Goal: Browse casually

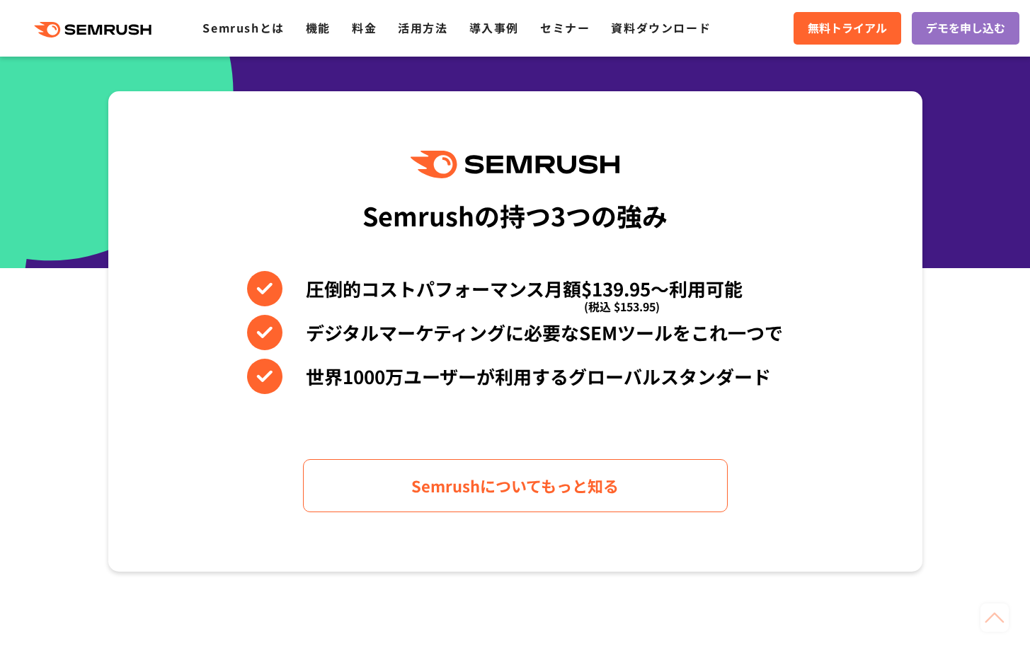
scroll to position [593, 0]
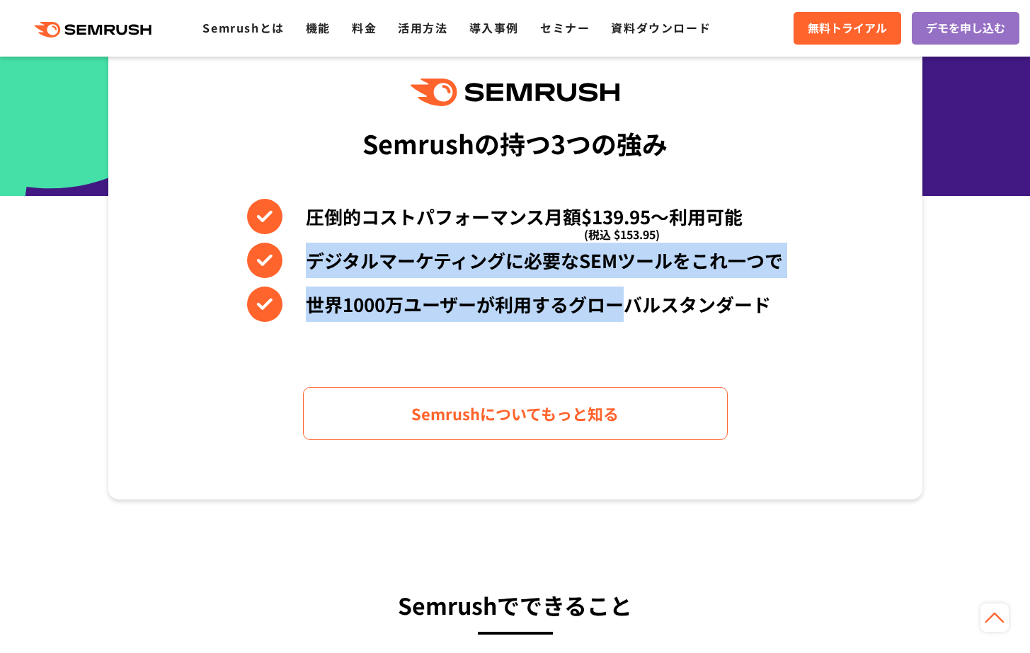
drag, startPoint x: 380, startPoint y: 243, endPoint x: 629, endPoint y: 306, distance: 257.1
click at [629, 308] on div "圧倒的コストパフォーマンス月額$139.95〜利用可能 (税込 $153.95) デジタルマーケティングに必要なSEMツールをこれ一つで 世界1000万ユーザ…" at bounding box center [515, 260] width 536 height 123
click at [628, 304] on li "世界1000万ユーザーが利用するグローバルスタンダード" at bounding box center [515, 304] width 536 height 35
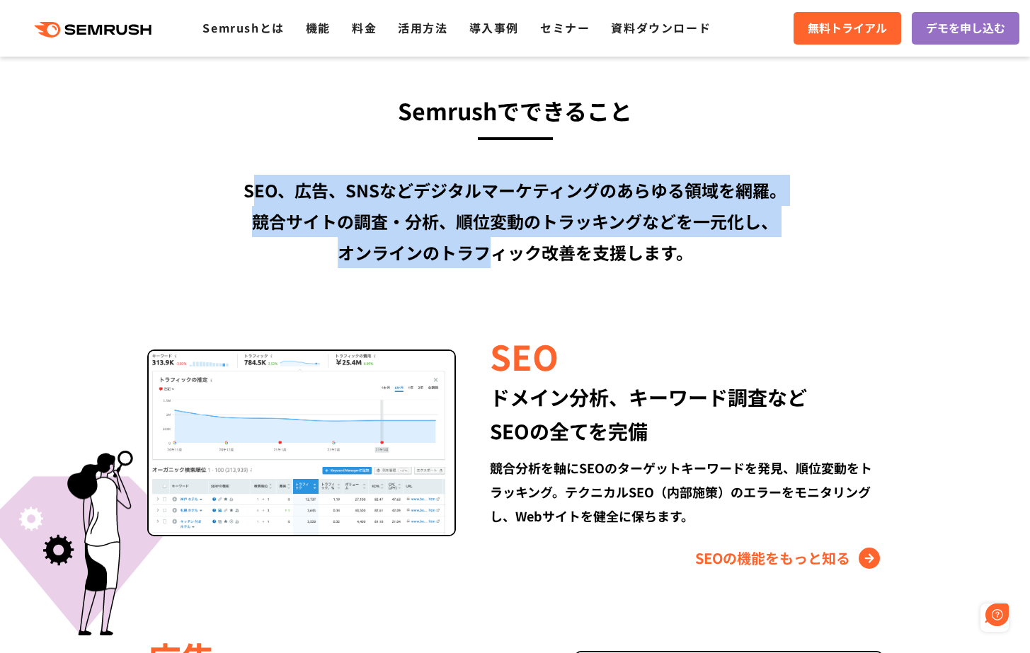
scroll to position [0, 0]
drag, startPoint x: 251, startPoint y: 188, endPoint x: 489, endPoint y: 247, distance: 245.8
click at [489, 247] on div "SEO、広告、SNSなどデジタルマーケティングのあらゆる領域を網羅。 競合サイトの調査・分析、順位変動のトラッキングなどを一元化し、 オンラインのトラフィック…" at bounding box center [515, 221] width 814 height 93
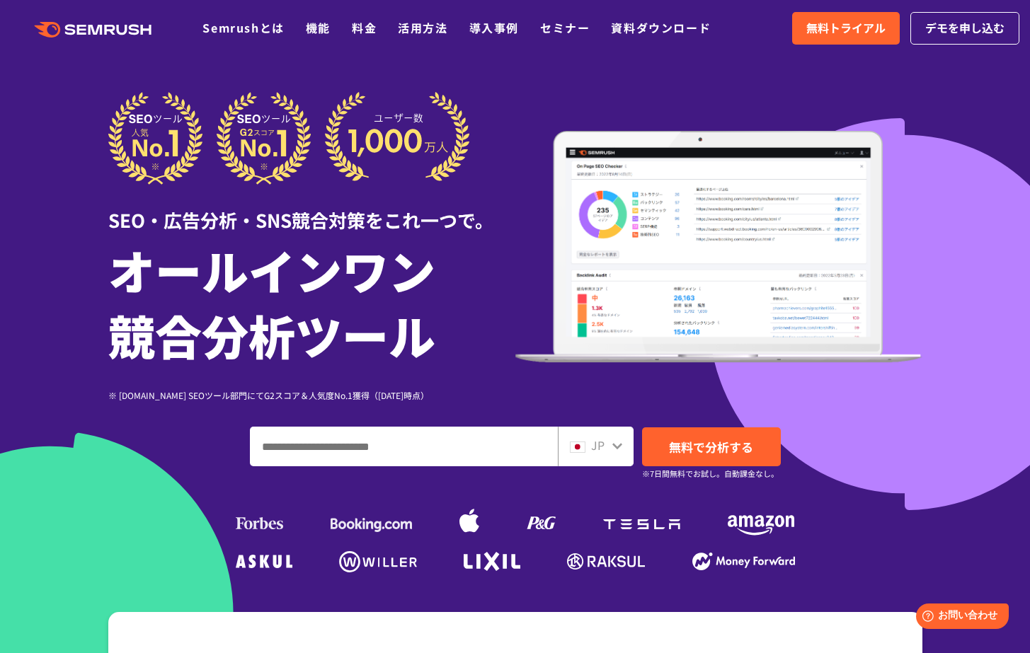
click at [109, 36] on icon ".cls {fill: #FF642D;}" at bounding box center [94, 30] width 160 height 16
